Goal: Entertainment & Leisure: Consume media (video, audio)

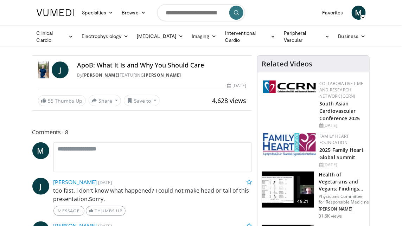
click at [152, 65] on icon "Video Player" at bounding box center [142, 56] width 20 height 20
click at [90, 56] on div "10 seconds Tap to unmute" at bounding box center [142, 56] width 219 height 0
click at [252, 56] on span "Video Player" at bounding box center [245, 49] width 14 height 14
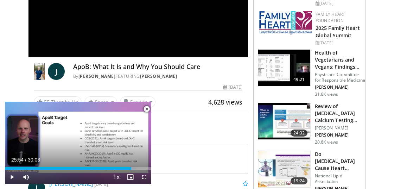
scroll to position [141, 0]
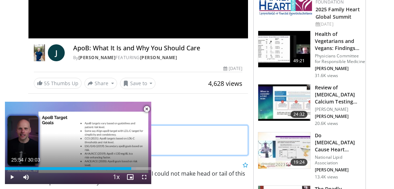
click at [230, 142] on textarea at bounding box center [148, 140] width 199 height 30
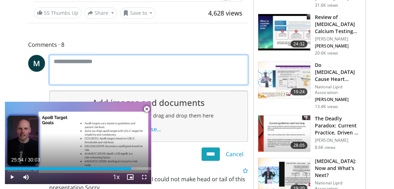
scroll to position [282, 0]
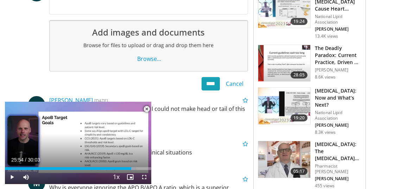
click at [145, 109] on span "Video Player" at bounding box center [147, 109] width 14 height 14
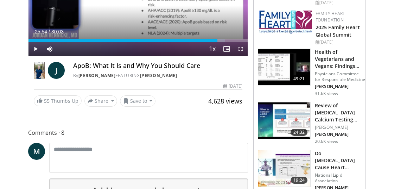
scroll to position [0, 0]
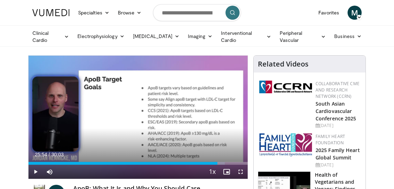
click at [293, 123] on div "Collaborative CME and Research Network (CCRN) South Asian Cardiovascular Confer…" at bounding box center [310, 104] width 104 height 51
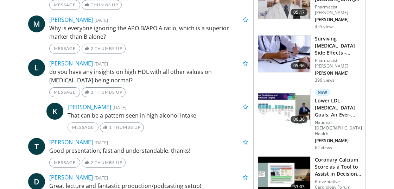
scroll to position [458, 0]
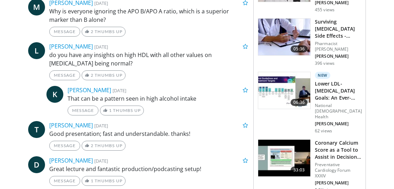
click at [281, 74] on img at bounding box center [284, 90] width 52 height 37
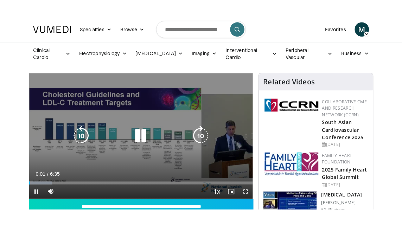
scroll to position [35, 0]
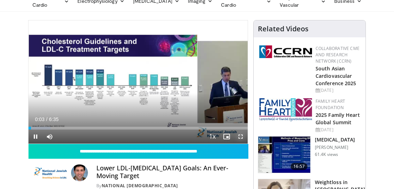
click at [240, 136] on span "Video Player" at bounding box center [241, 137] width 14 height 14
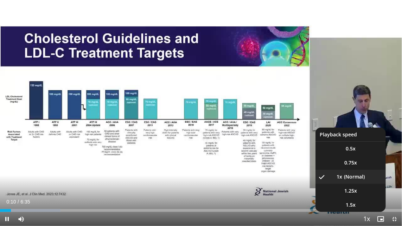
click at [368, 189] on span "Video Player" at bounding box center [367, 220] width 10 height 14
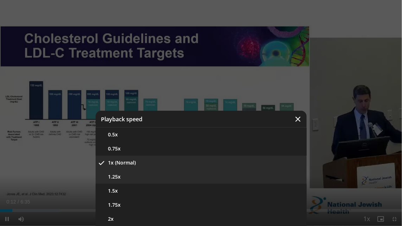
click at [141, 175] on button "1.25x" at bounding box center [201, 177] width 211 height 14
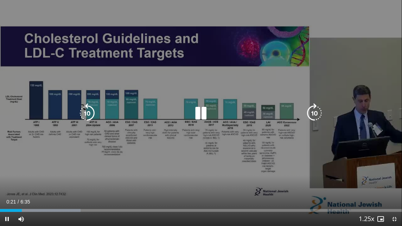
click at [201, 113] on icon "Video Player" at bounding box center [201, 114] width 20 height 20
